Goal: Transaction & Acquisition: Purchase product/service

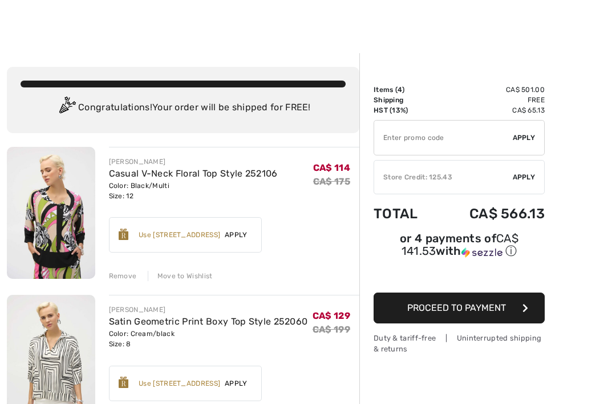
scroll to position [18, 0]
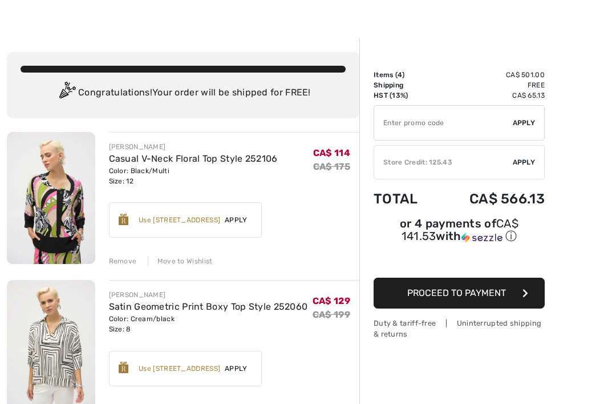
click at [124, 261] on div "Remove" at bounding box center [123, 261] width 28 height 10
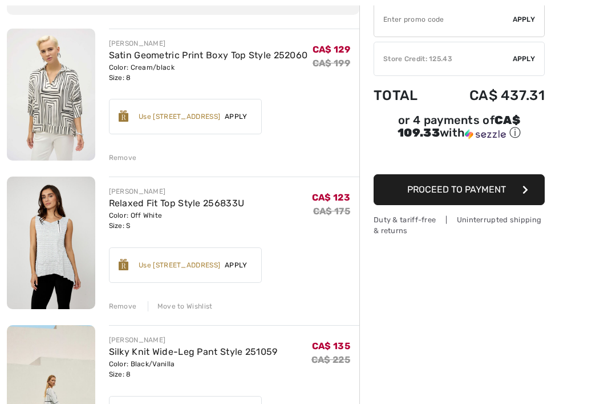
scroll to position [121, 0]
click at [119, 316] on div "JOSEPH RIBKOFF Satin Geometric Print Boxy Top Style 252060 Color: Cream/black S…" at bounding box center [183, 395] width 353 height 733
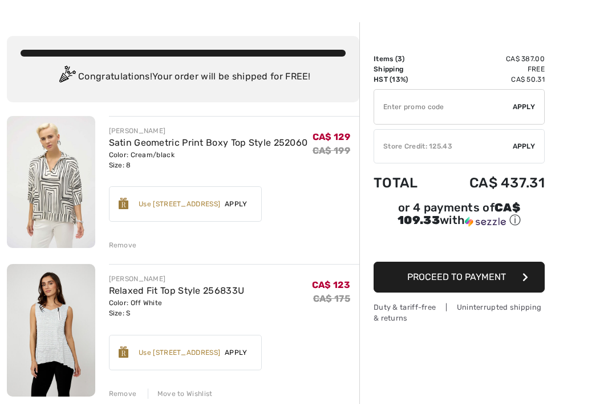
scroll to position [34, 0]
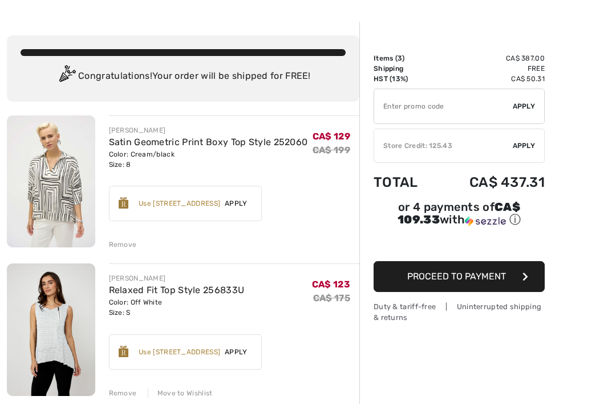
click at [122, 391] on div "Remove" at bounding box center [123, 393] width 28 height 10
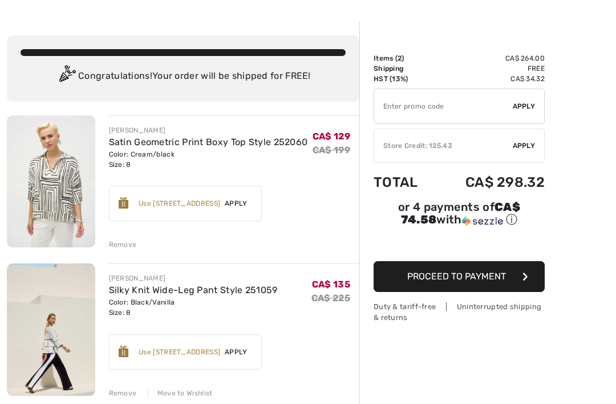
click at [394, 112] on input "TEXT" at bounding box center [443, 106] width 139 height 34
type input "SALEAVENUE"
click at [513, 99] on input "TEXT" at bounding box center [443, 106] width 139 height 34
click at [520, 108] on span "Apply" at bounding box center [524, 106] width 23 height 10
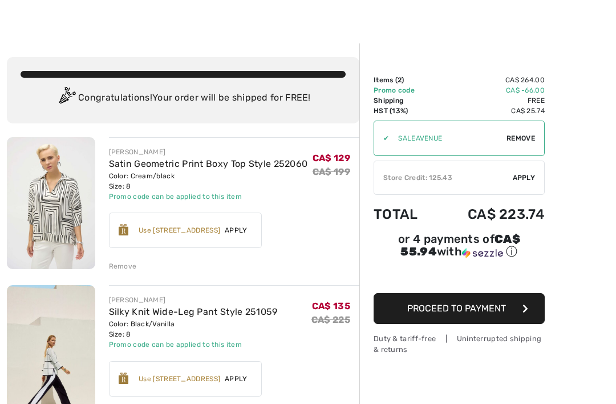
scroll to position [0, 0]
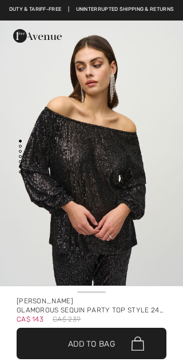
checkbox input "true"
